Goal: Task Accomplishment & Management: Use online tool/utility

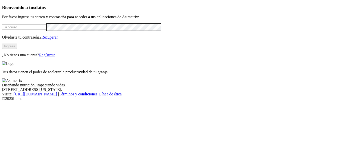
type input "[PERSON_NAME][EMAIL_ADDRESS][DOMAIN_NAME]"
click at [17, 49] on button "Ingresa" at bounding box center [9, 46] width 15 height 5
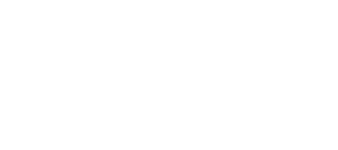
scroll to position [2, 0]
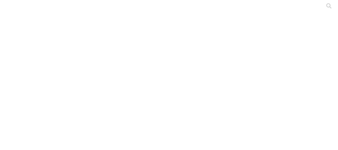
scroll to position [12, 0]
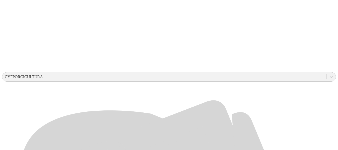
scroll to position [134, 0]
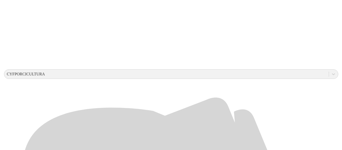
scroll to position [0, 0]
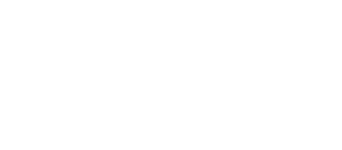
type input "General [DATE]"
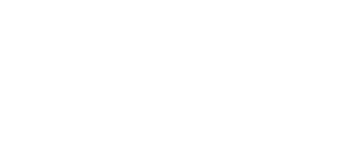
type input "Primerizas [DATE]"
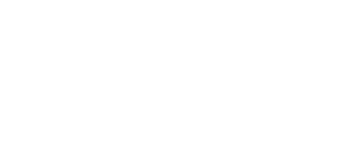
type input "Hembras [DATE]"
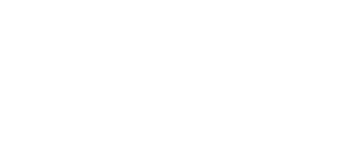
type input "Precebo [DATE]"
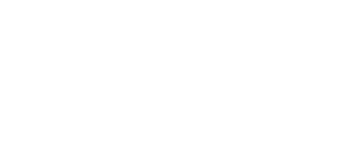
type input "Ceba [DATE]"
